Goal: Transaction & Acquisition: Book appointment/travel/reservation

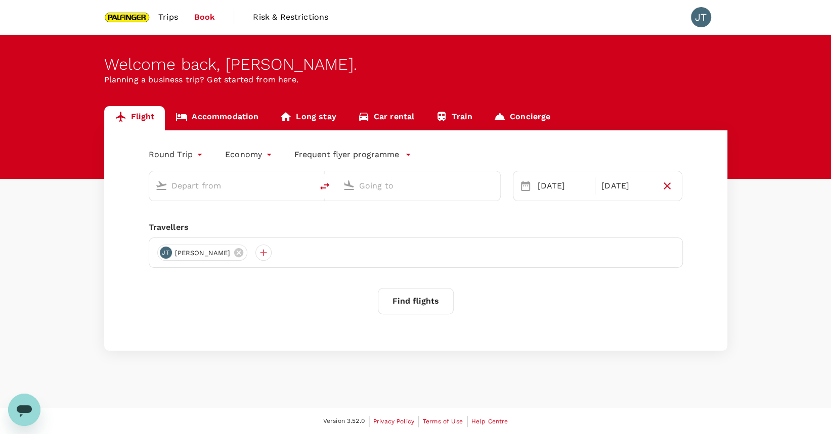
type input "Singapore Changi (SIN)"
type input "Bengaluru Intl (BLR)"
type input "Singapore Changi (SIN)"
type input "Bengaluru Intl (BLR)"
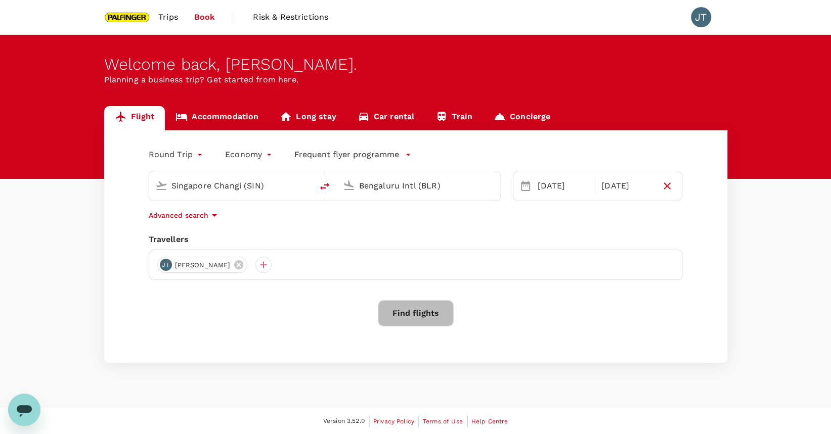
click at [444, 308] on button "Find flights" at bounding box center [416, 313] width 76 height 26
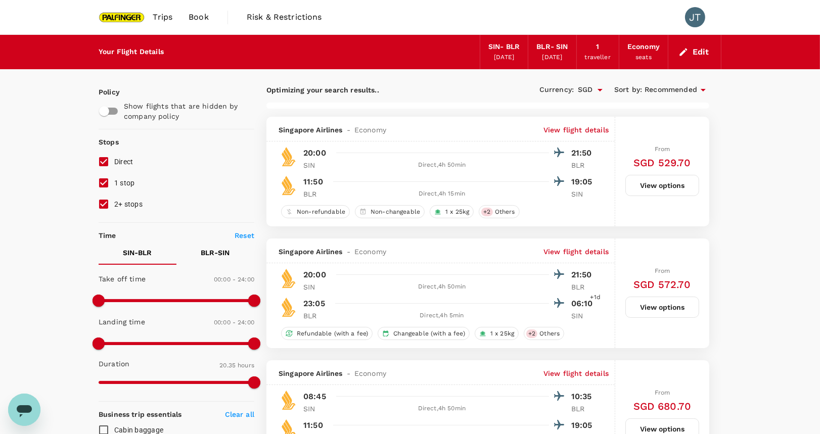
scroll to position [105, 0]
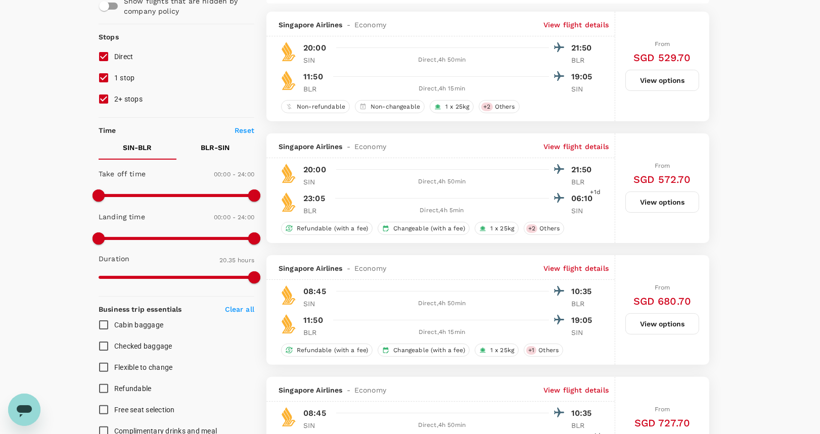
type input "2015"
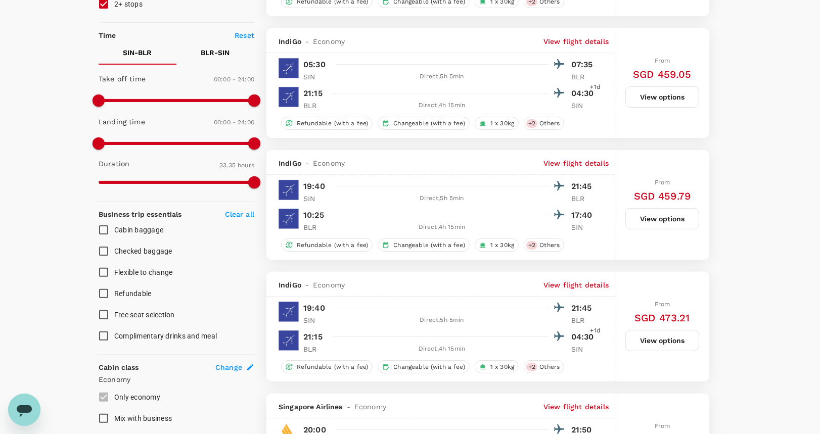
scroll to position [55, 0]
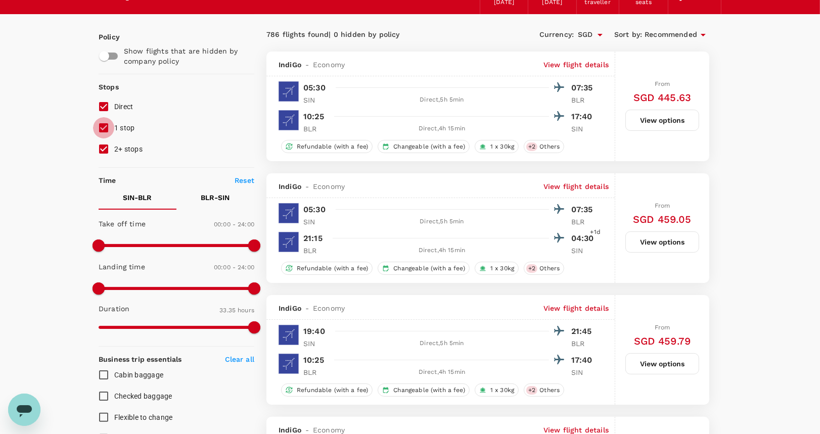
click at [100, 124] on input "1 stop" at bounding box center [103, 127] width 21 height 21
checkbox input "false"
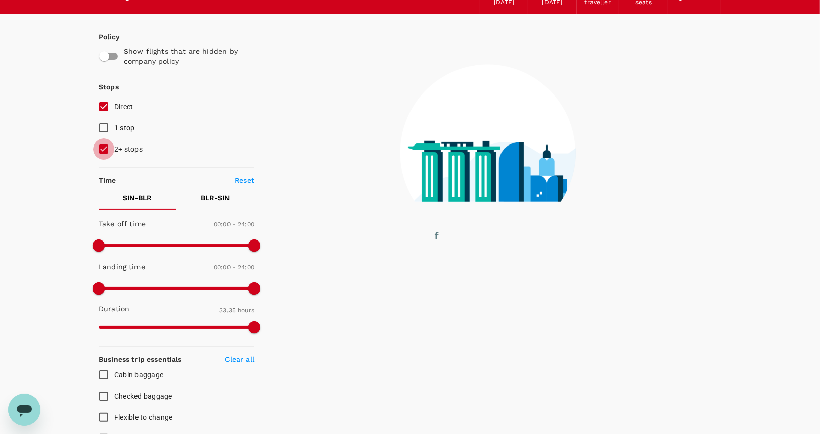
click at [105, 153] on input "2+ stops" at bounding box center [103, 149] width 21 height 21
checkbox input "false"
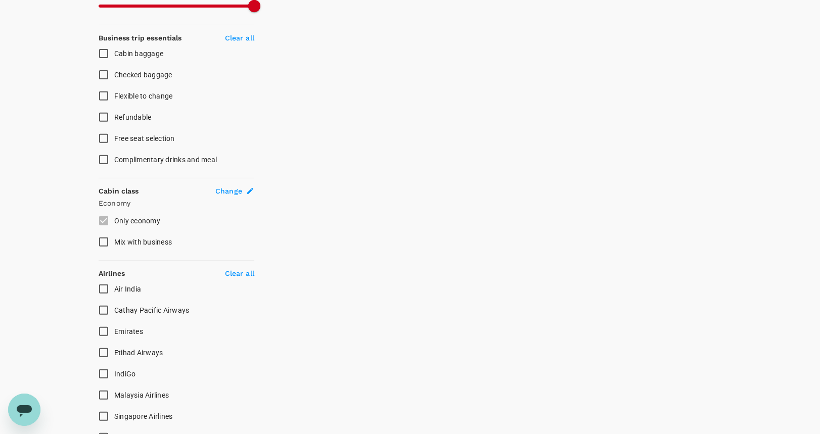
scroll to position [388, 0]
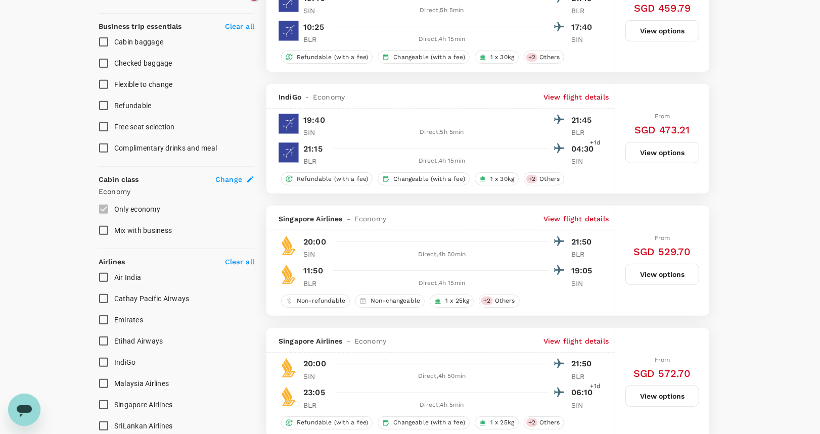
type input "SGD"
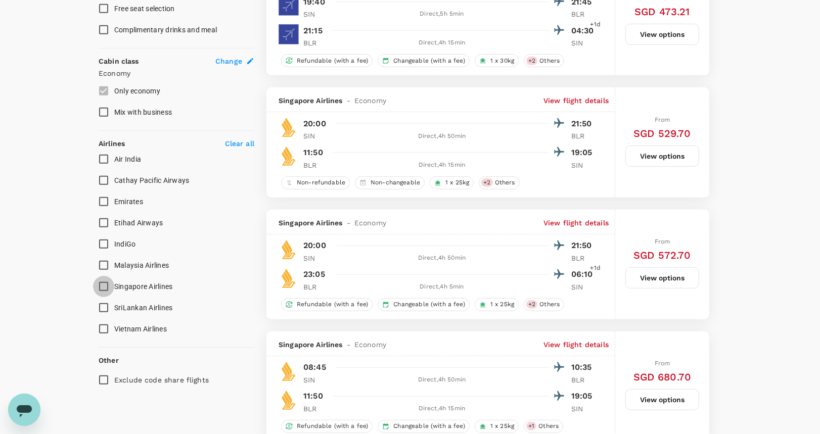
click at [104, 282] on input "Singapore Airlines" at bounding box center [103, 286] width 21 height 21
checkbox input "true"
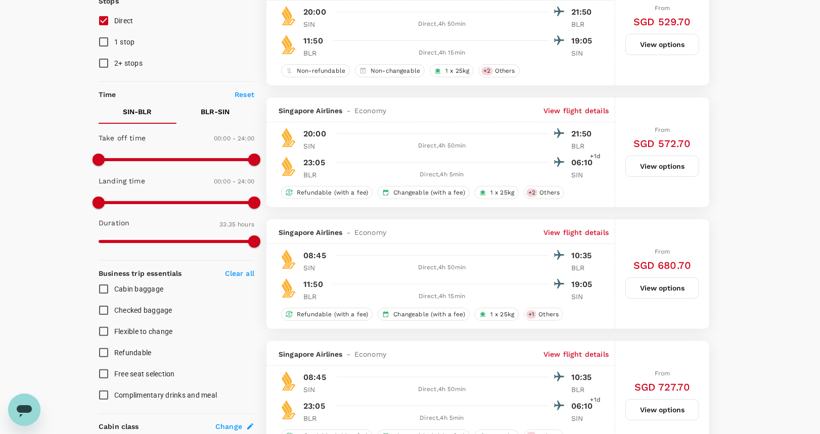
scroll to position [0, 0]
